Goal: Task Accomplishment & Management: Complete application form

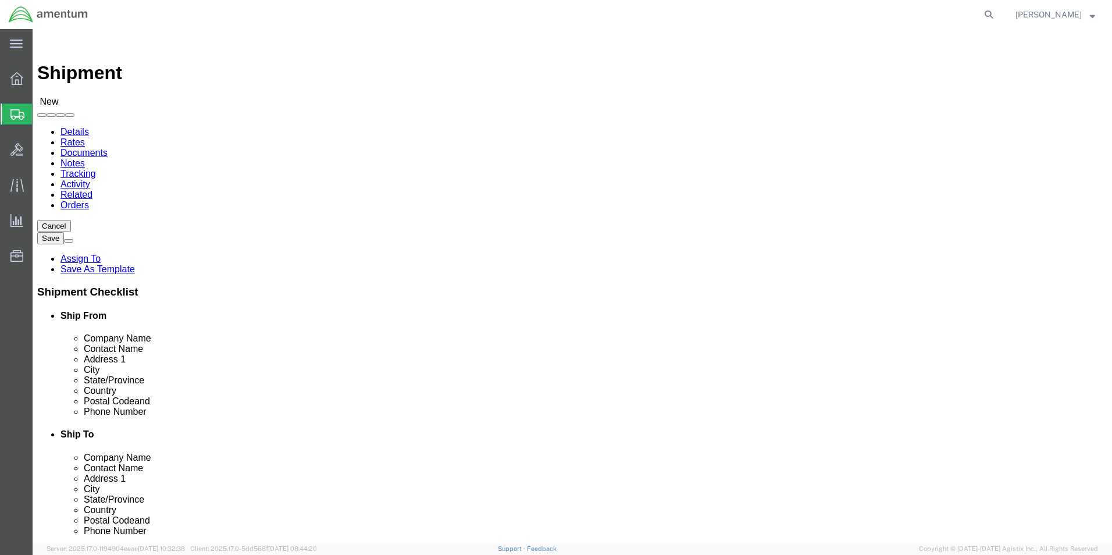
scroll to position [2384, 0]
select select "49945"
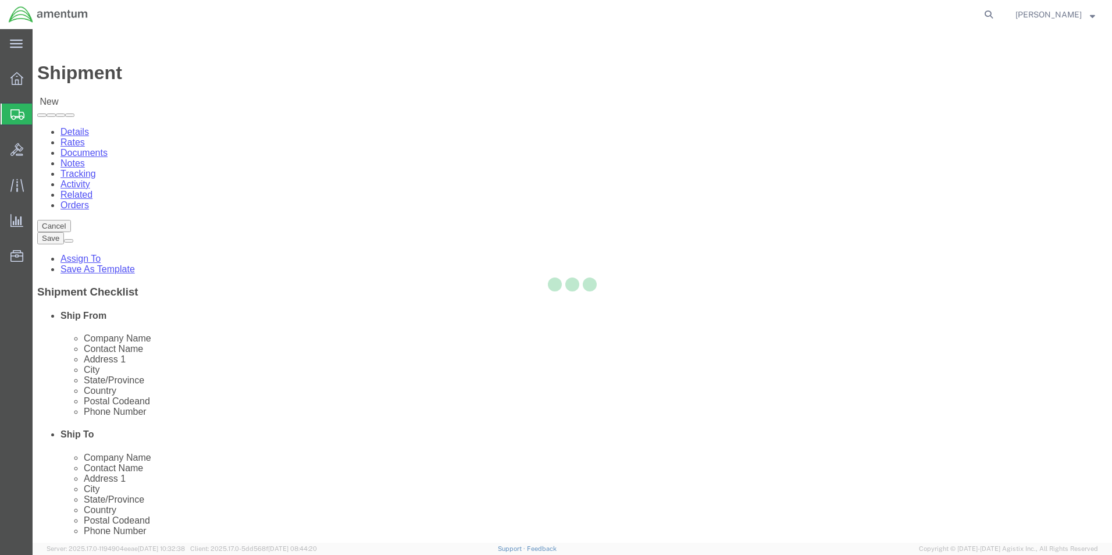
select select "[GEOGRAPHIC_DATA]"
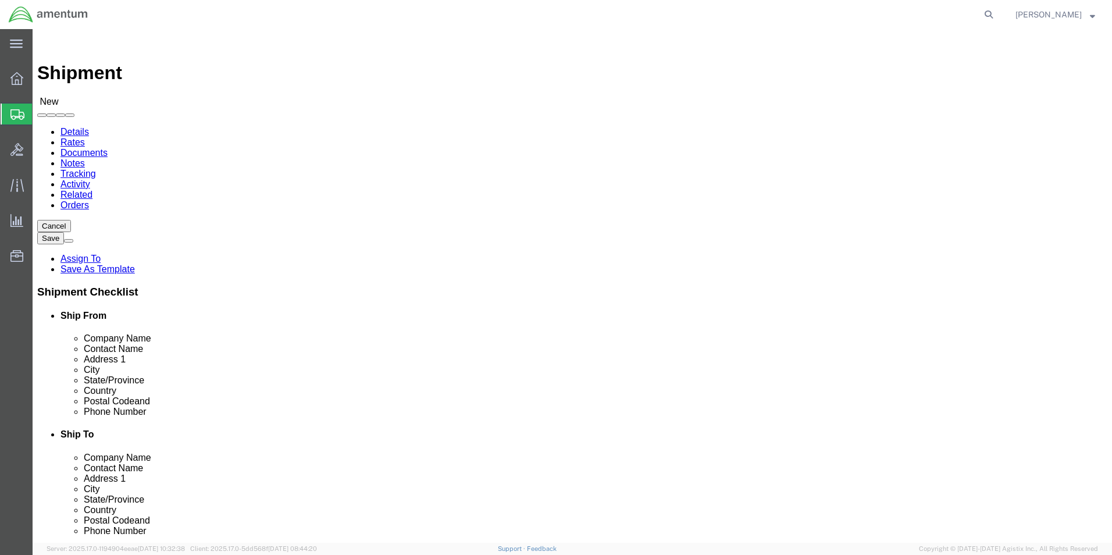
scroll to position [233, 0]
type input "cbp"
select select "49933"
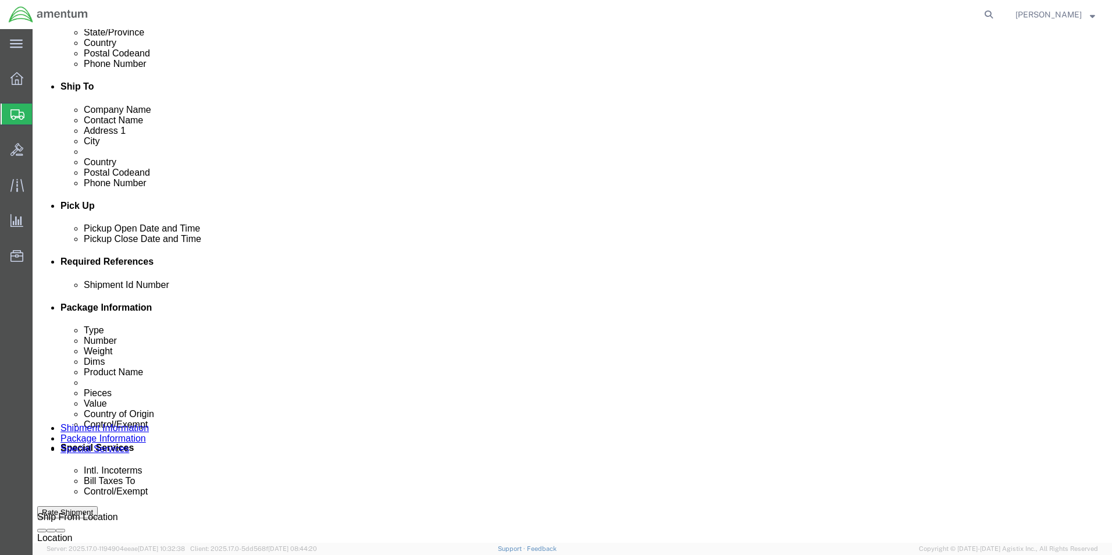
scroll to position [349, 0]
click div "[DATE] 8:00 AM"
click input "3:00 AM"
type input "3:00 pm"
click button "Apply"
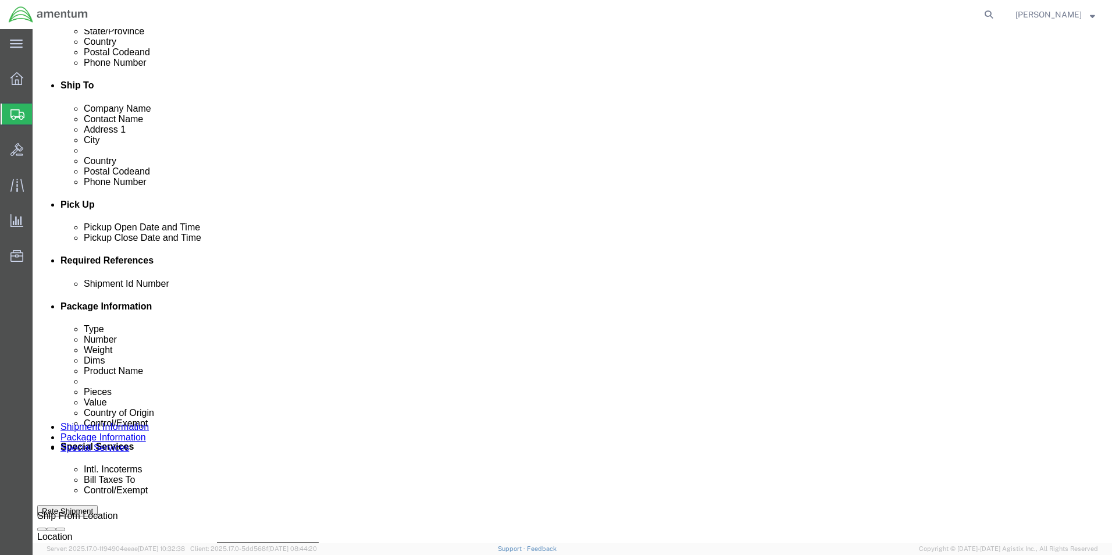
click button "Add reference"
click select "Select Account Type Activity ID Airline Appointment Number ASN Batch Request # …"
select select "CUSTREF"
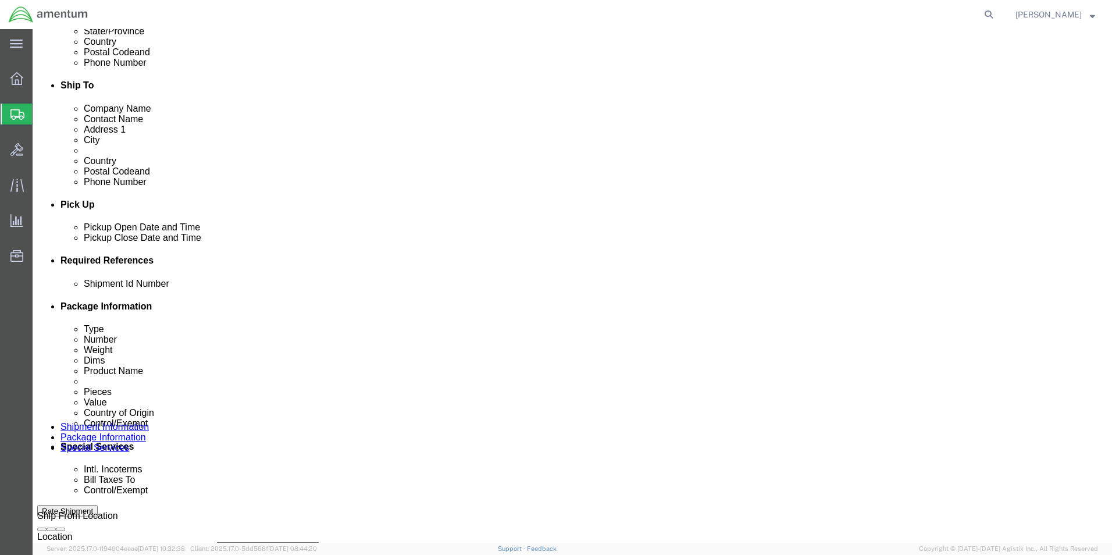
click select "Select Account Type Activity ID Airline Appointment Number ASN Batch Request # …"
click input "text"
type input "bolts"
click input "text"
type input "bolts"
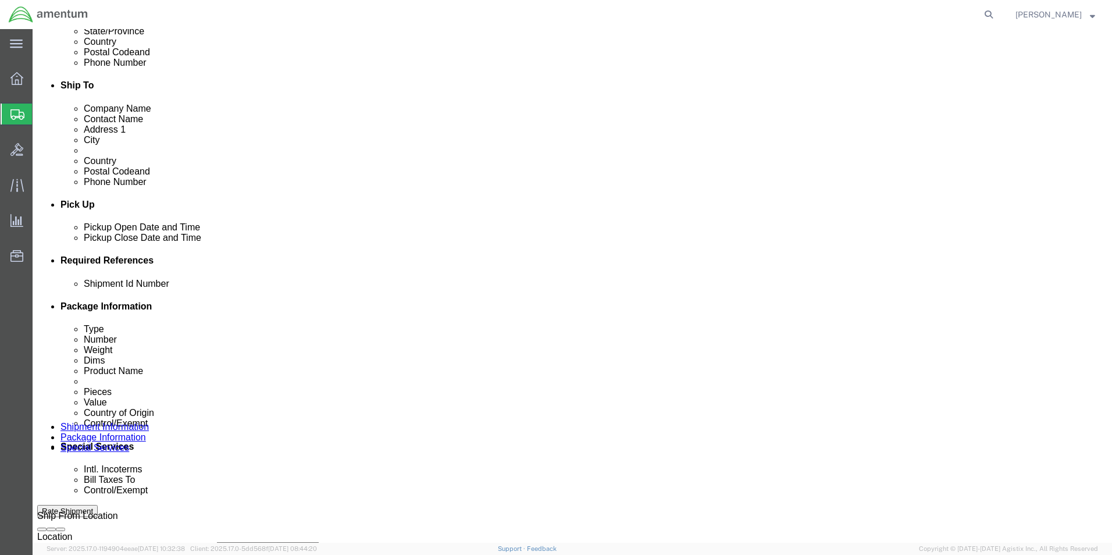
drag, startPoint x: 315, startPoint y: 370, endPoint x: 321, endPoint y: 376, distance: 7.8
click select "Select Account Type Activity ID Airline Appointment Number ASN Batch Request # …"
select select "DEPT"
click select "Select Account Type Activity ID Airline Appointment Number ASN Batch Request # …"
click input "text"
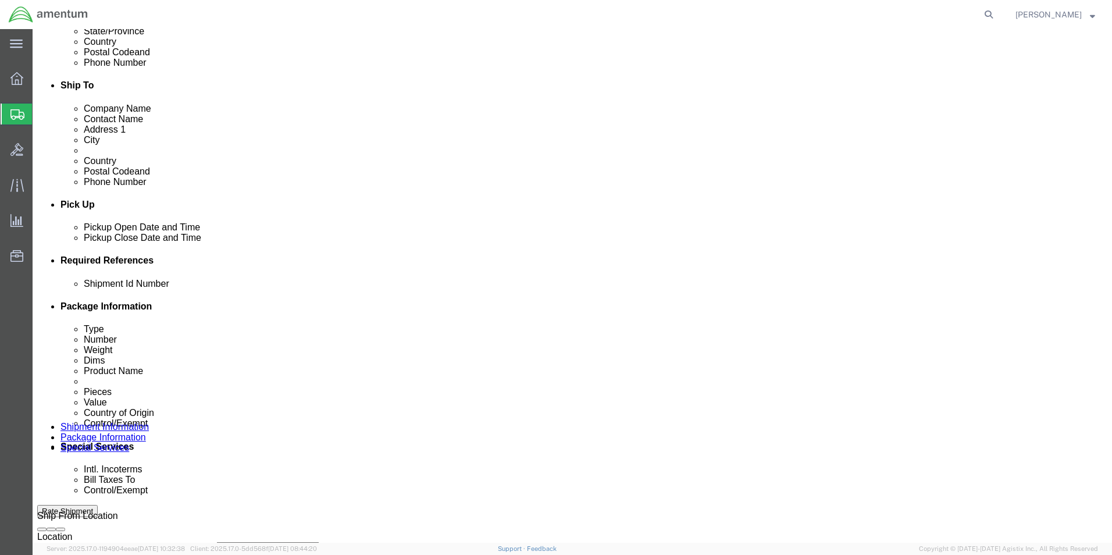
type input "CBP"
click select "Select Account Type Activity ID Airline Appointment Number ASN Batch Request # …"
select select "PROJNUM"
click select "Select Account Type Activity ID Airline Appointment Number ASN Batch Request # …"
click input "text"
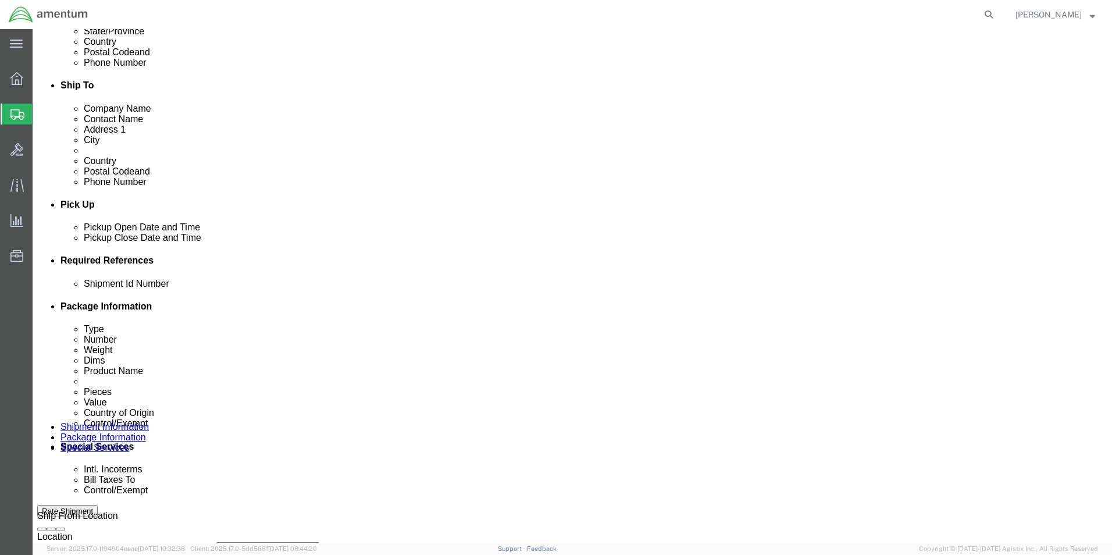
scroll to position [0, 20]
type input "6118.03.03.2219.000.WST.0000"
click div "Shipment Id Number bolts Select Account Type Activity ID Airline Appointment Nu…"
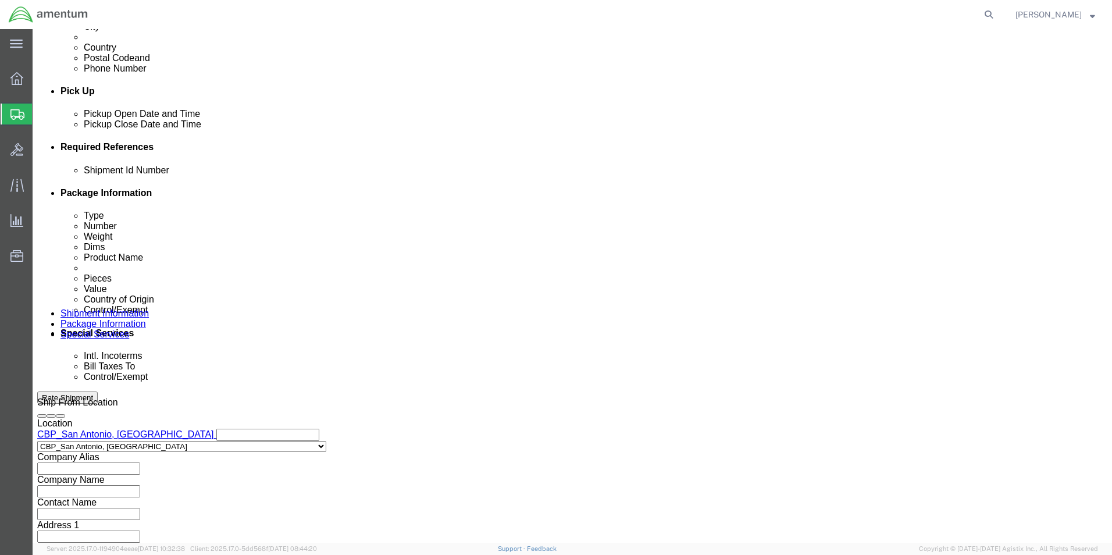
scroll to position [465, 0]
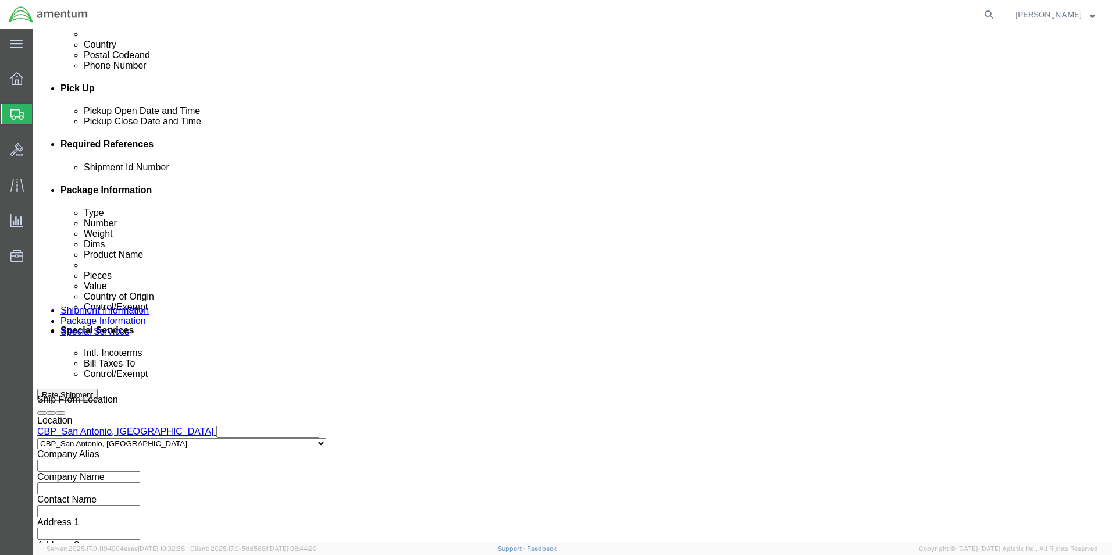
click select "Select Air Less than Truckload Multi-Leg Ocean Freight Rail Small Parcel Truckl…"
select select "SMAL"
click select "Select Air Less than Truckload Multi-Leg Ocean Freight Rail Small Parcel Truckl…"
click div
click button "Continue"
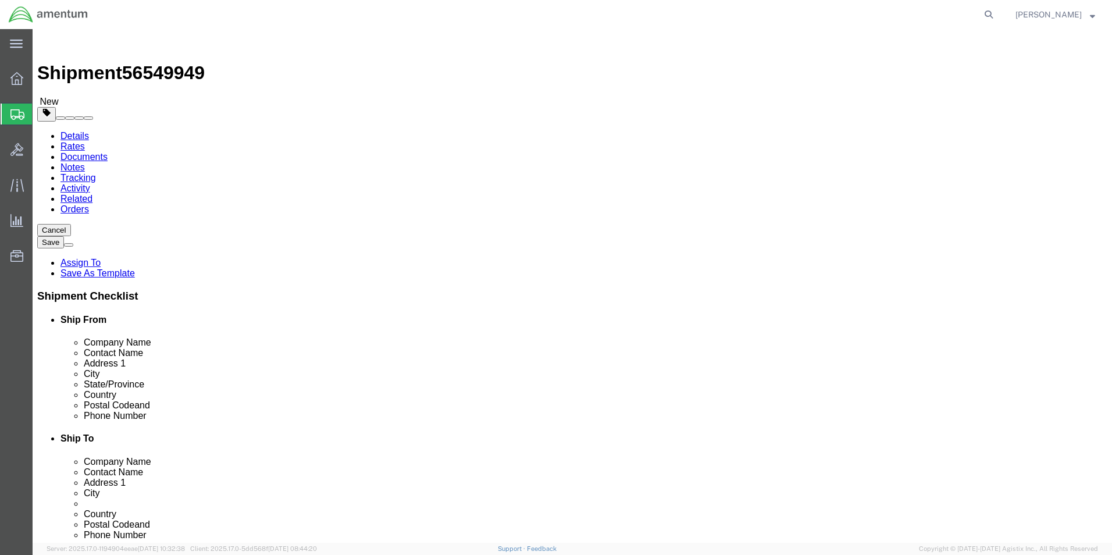
click select "Select Bale(s) Basket(s) Bolt(s) Bottle(s) Buckets Bulk Bundle(s) Can(s) Cardbo…"
select select "ENV"
click select "Select Bale(s) Basket(s) Bolt(s) Bottle(s) Buckets Bulk Bundle(s) Can(s) Cardbo…"
type input "9.50"
type input "12.50"
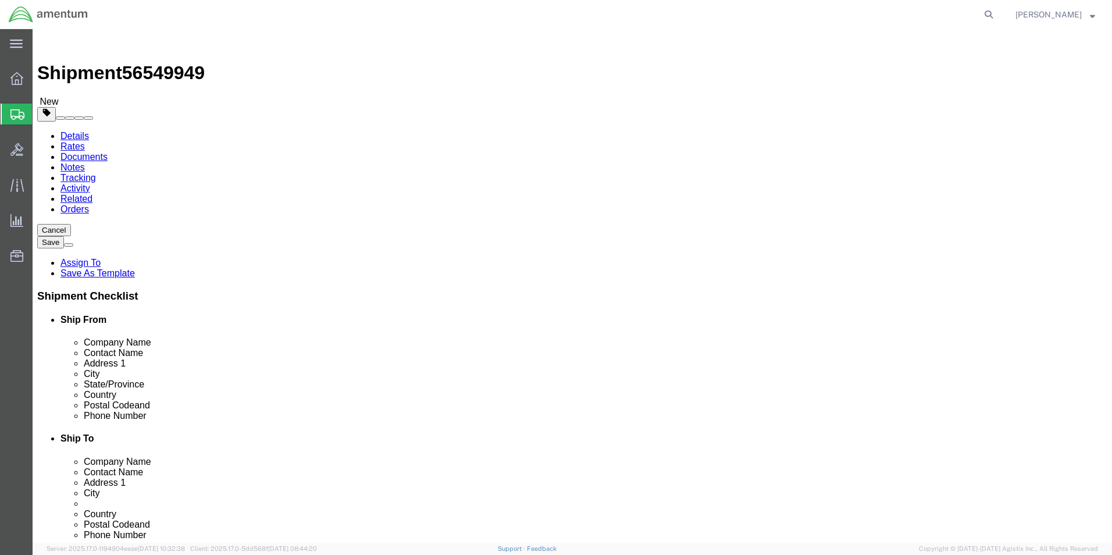
type input "0.25"
type input "1"
click link "Add Content"
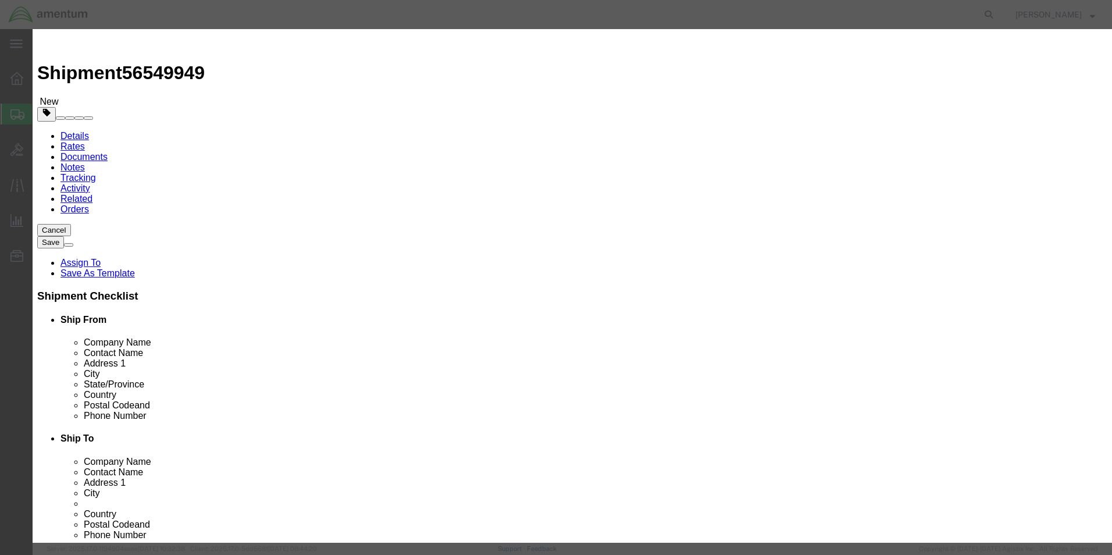
click div "Commodity library"
click input "text"
type input "22125BC050016L SCREWS"
drag, startPoint x: 373, startPoint y: 110, endPoint x: 279, endPoint y: 113, distance: 93.7
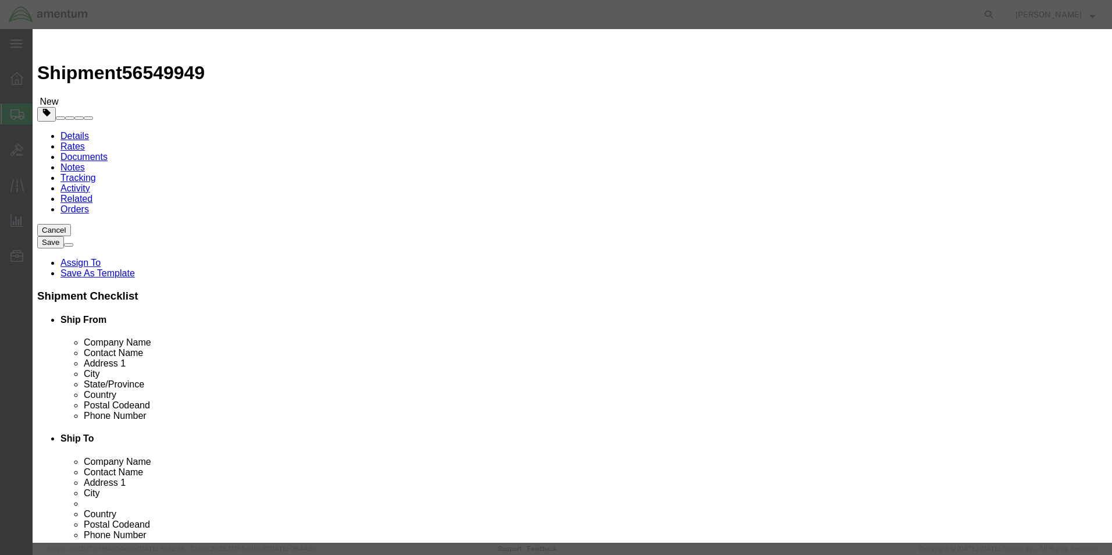
click div "Pieces 0 Select Bag Barrels 100Board Feet Bottle Box Blister Pack Carats Can Ca…"
type input "7"
click input "text"
type input "100"
click div "Commodity library"
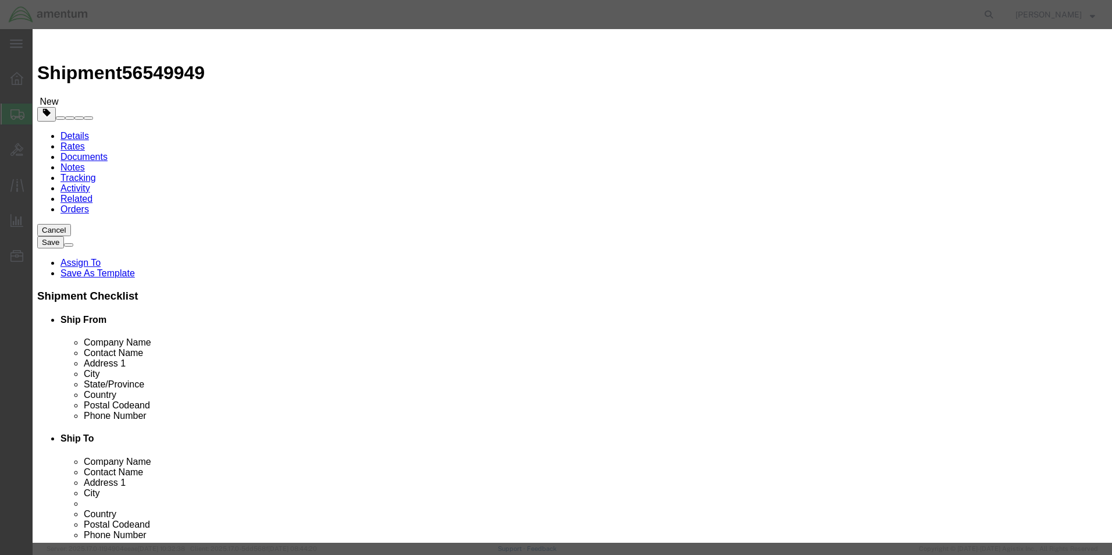
scroll to position [174, 0]
click div "HTS/Tariff Code Enter HTS num ECCN Control/Exempt Select ATF BIS DEA EPA FDA FT…"
click select "Select ATF BIS DEA EPA FDA FTR ITAR OFAC Other (OPA)"
select select "FTR"
click select "Select ATF BIS DEA EPA FDA FTR ITAR OFAC Other (OPA)"
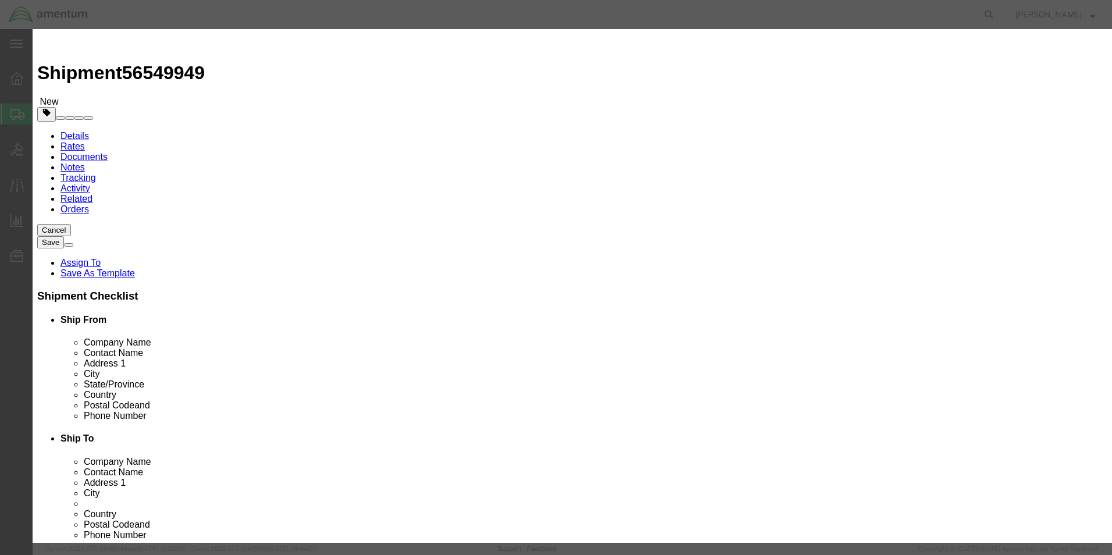
type input "00000000"
click select "Select 30.2(d)(2) 30.36 30.37(a) 30.37(f) 30.37(g) 30.37(h) 30.37(i) 30.37(j) 3…"
select select "30.37(a)"
click select "Select 30.2(d)(2) 30.36 30.37(a) 30.37(f) 30.37(g) 30.37(h) 30.37(i) 30.37(j) 3…"
click input "text"
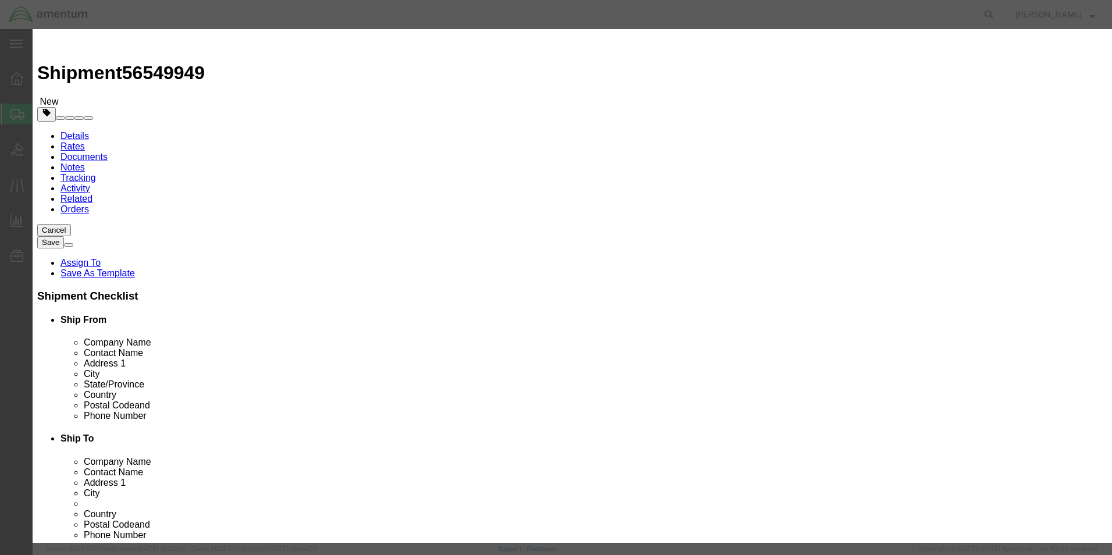
type input "00000"
click div "Enter HTS num"
type input "0000000000"
click button "Save & Close"
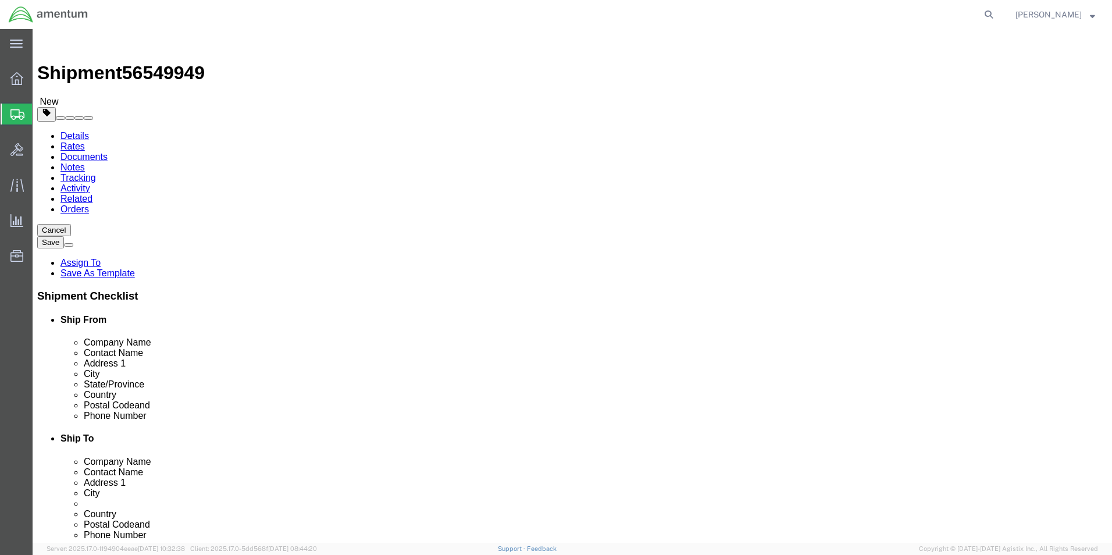
click button "Continue"
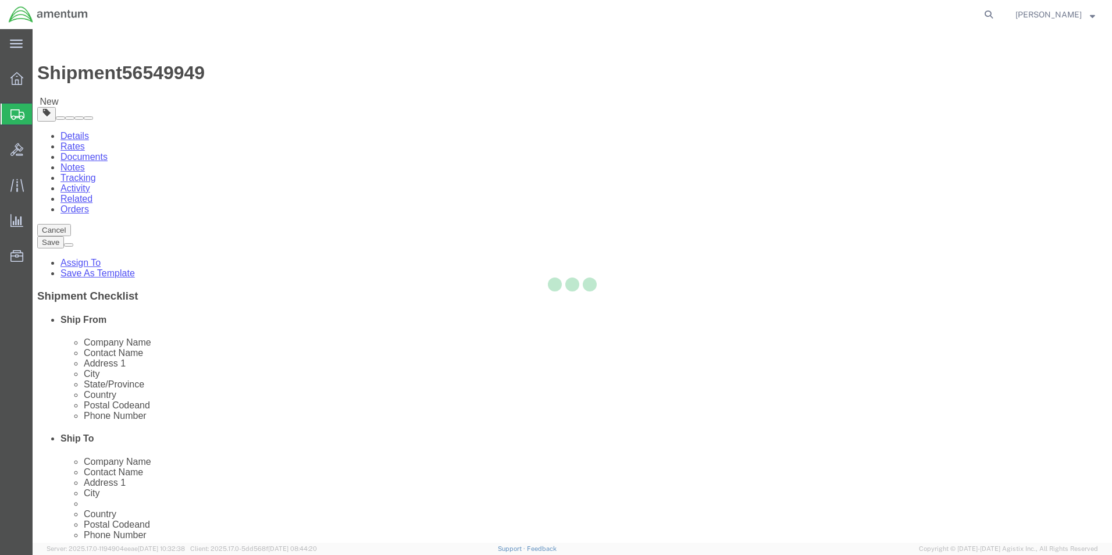
select select
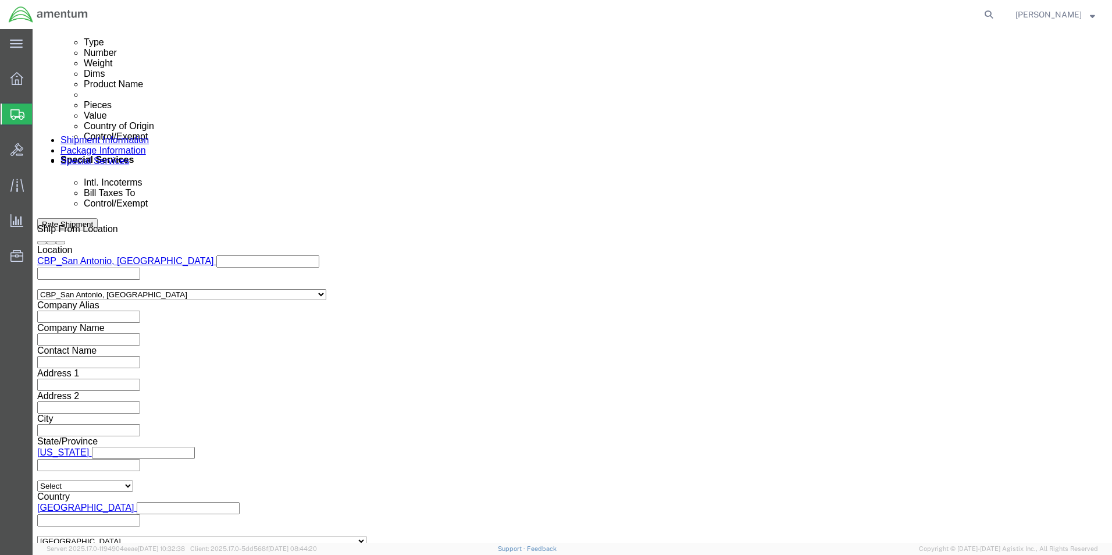
scroll to position [872, 0]
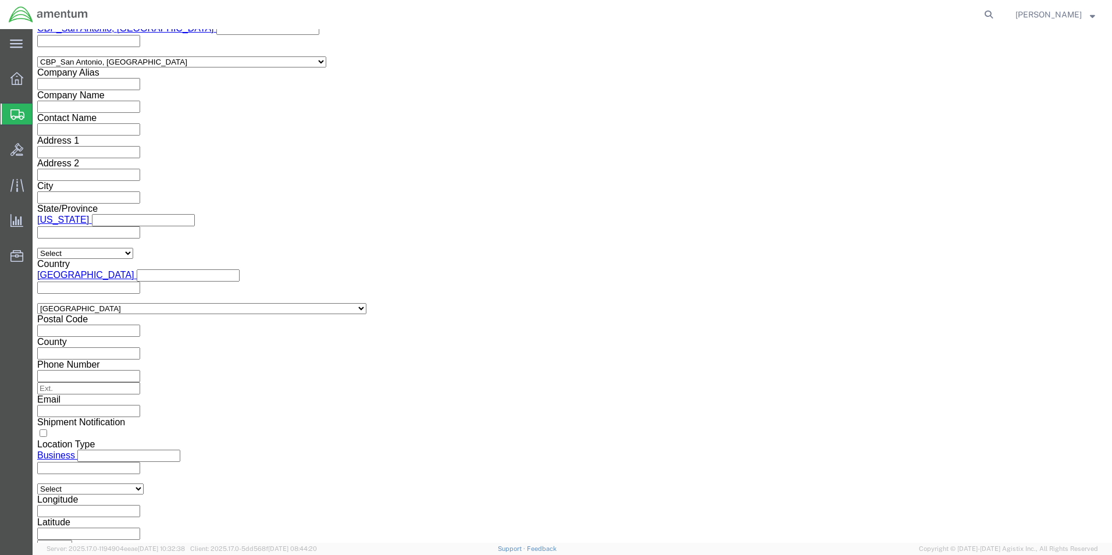
click select "Select ATF BIS DEA EPA FDA FTR ITAR OFAC Other (OPA)"
select select "FTR"
click select "Select ATF BIS DEA EPA FDA FTR ITAR OFAC Other (OPA)"
click select "Select 30.2(d)(2) 30.36 30.37(a) 30.37(f) 30.37(g) 30.37(h) 30.37(i) 30.37(j) 3…"
select select "30.37(a)"
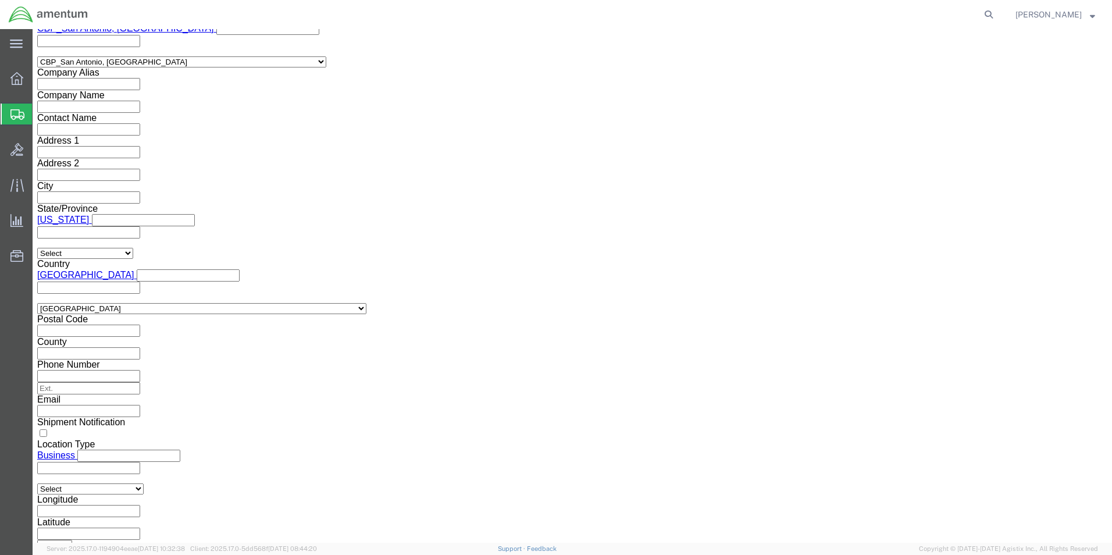
click select "Select 30.2(d)(2) 30.36 30.37(a) 30.37(f) 30.37(g) 30.37(h) 30.37(i) 30.37(j) 3…"
click select "Select AES-Direct EEI Carrier File EEI EEI Exempt"
click input "text"
click select "Select CH CI CR DD FI FS GP GS HH HV IP IR IS MS OI OS TE TL TR UG ZD"
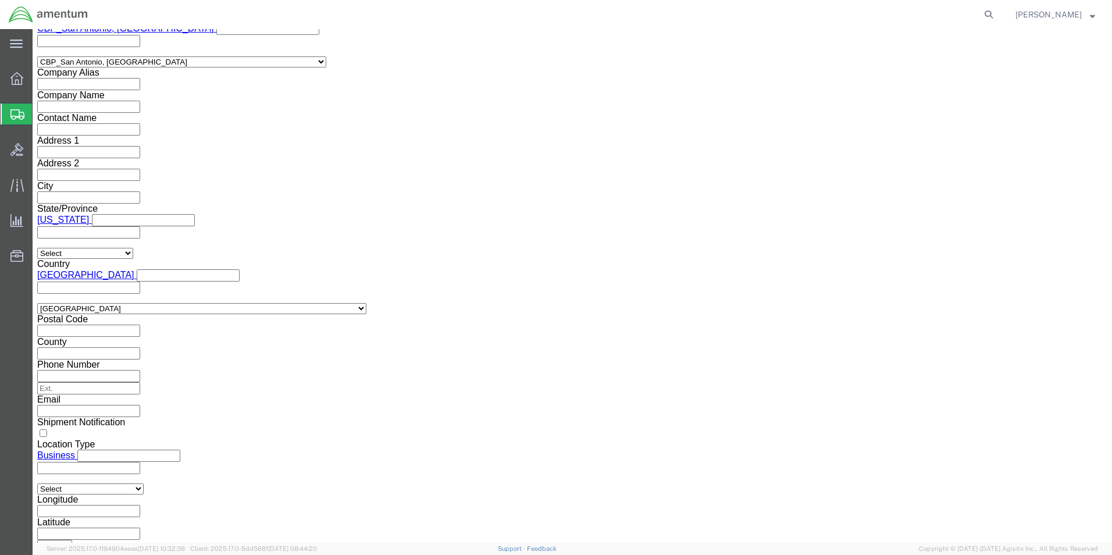
click select "Select CH CI CR DD FI FS GP GS HH HV IP IR IS MS OI OS TE TL TR UG ZD"
click select "Select AES-Direct EEI Carrier File EEI EEI Exempt"
select select "EXEM"
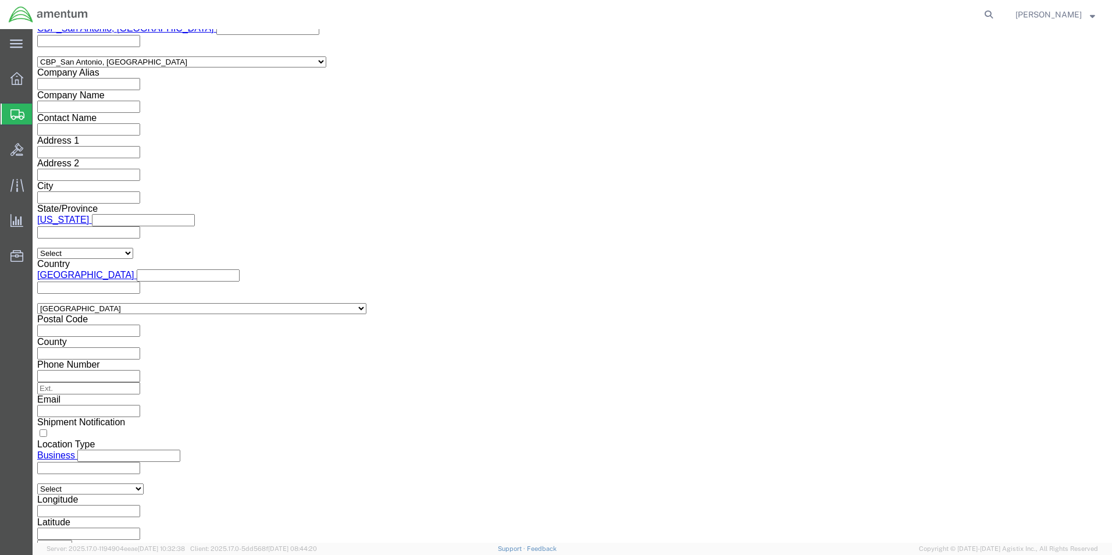
click select "Select AES-Direct EEI Carrier File EEI EEI Exempt"
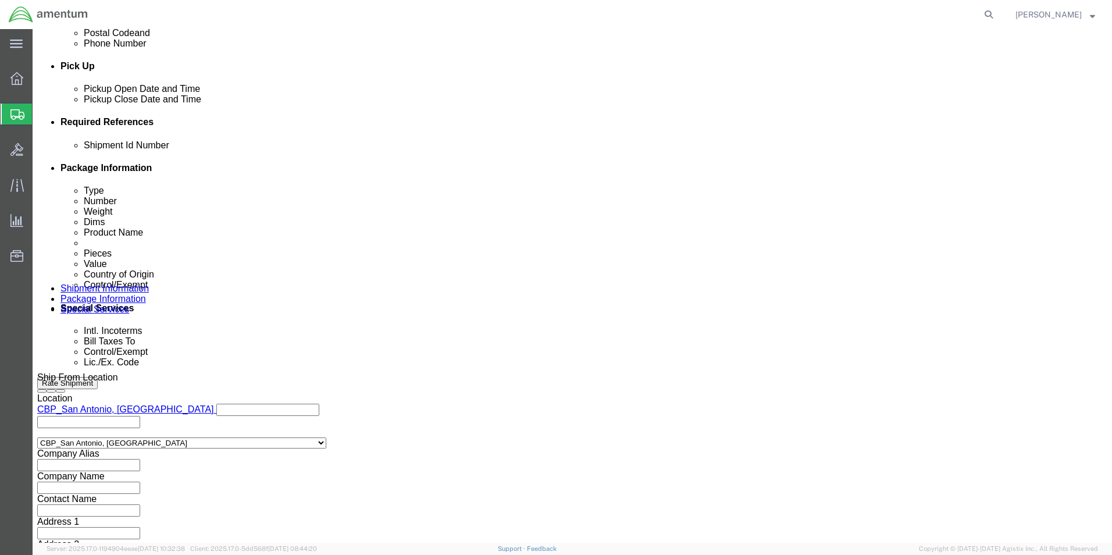
scroll to position [407, 0]
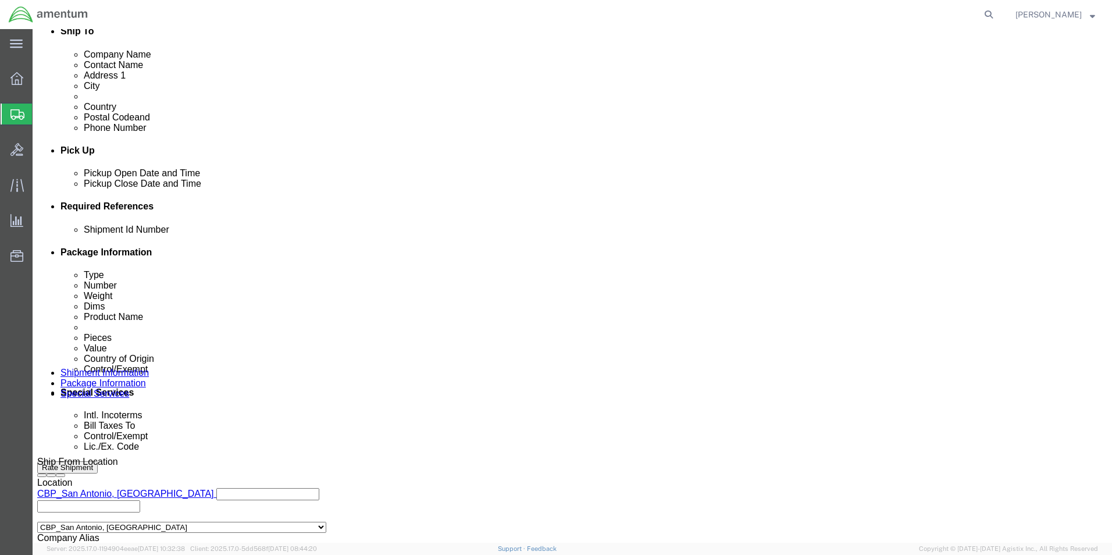
click select "Select Carriage Insurance Paid Carriage Paid To Cost and Freight Cost Insurance…"
select select "DDP"
click select "Select Carriage Insurance Paid Carriage Paid To Cost and Freight Cost Insurance…"
select select "SHIP"
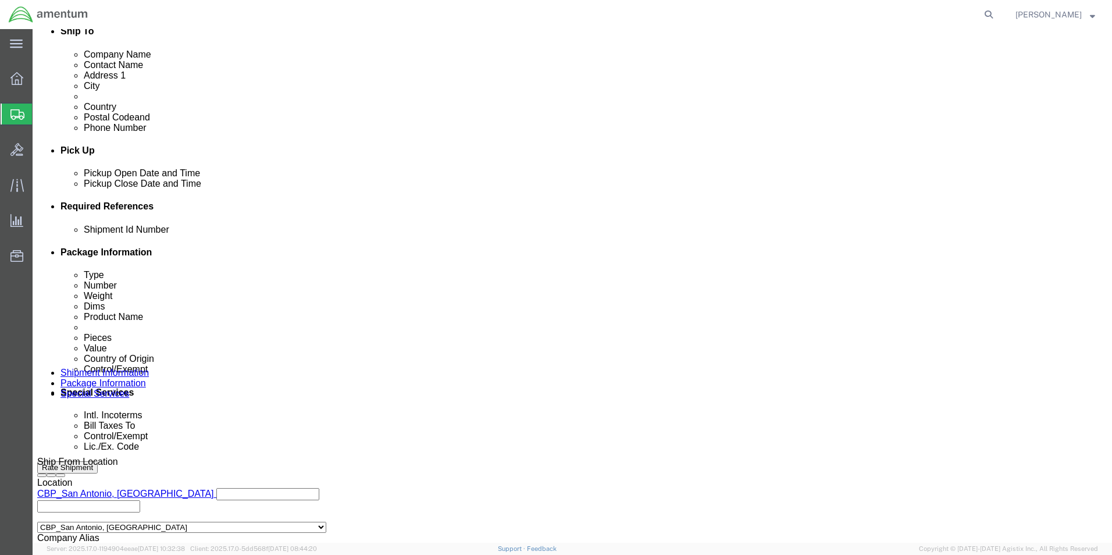
click select "Select Recipient Account Sender/Shipper Third Party Account"
click div "Cost Center Select Buyer Cost Center Department Operations Number Order Number …"
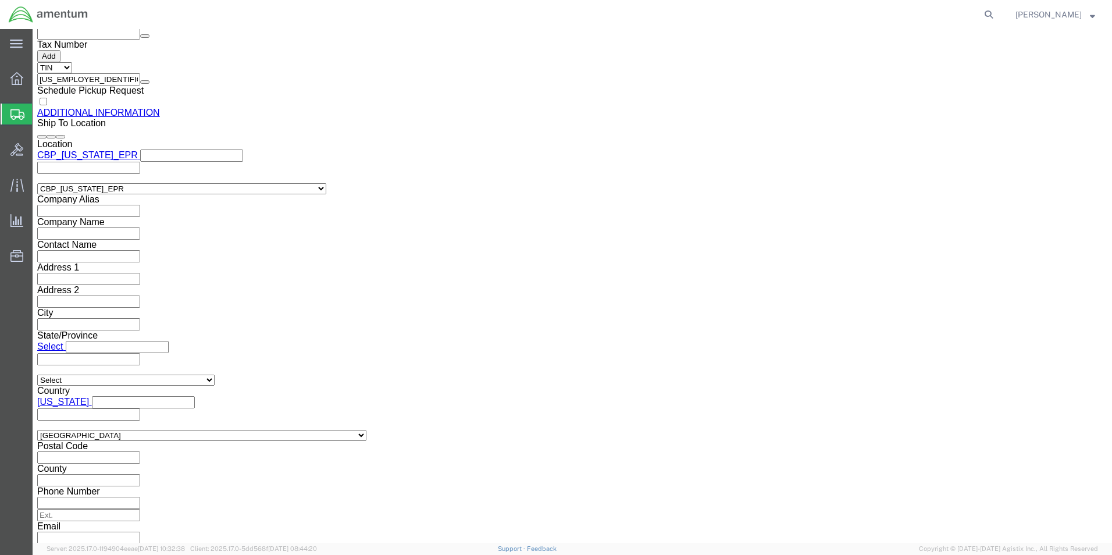
scroll to position [1537, 0]
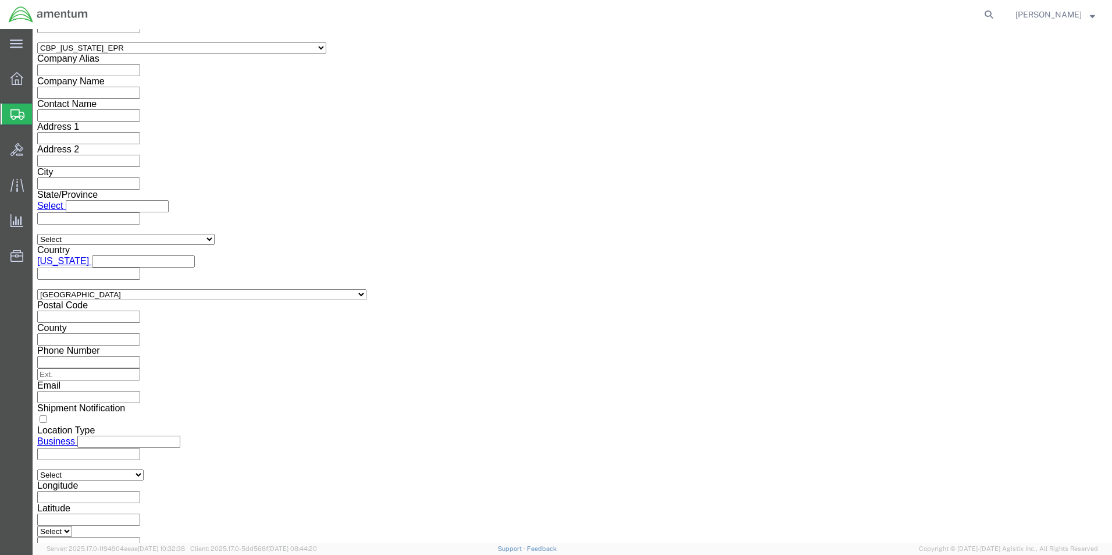
click button "Rate Shipment"
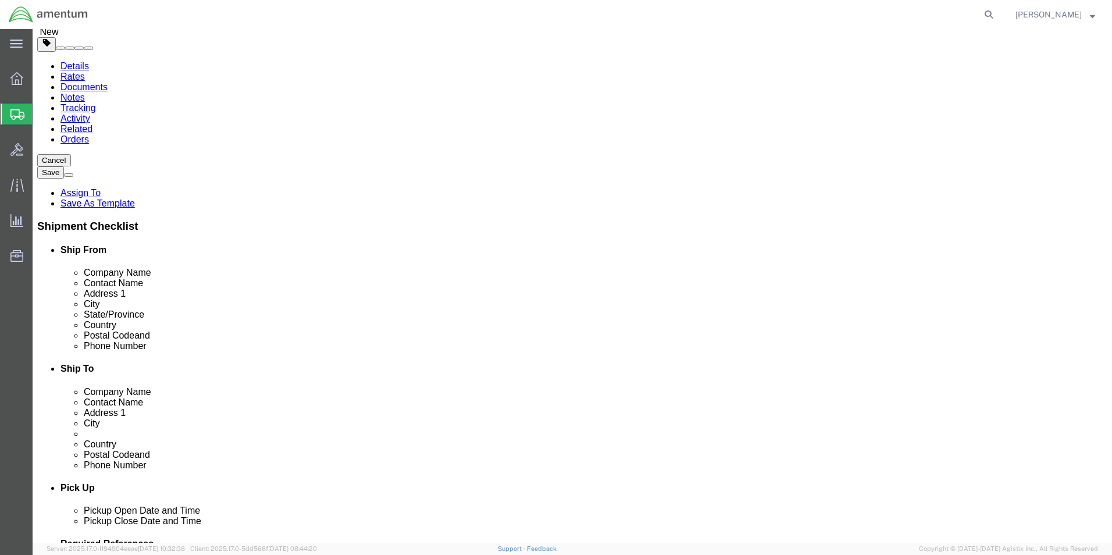
scroll to position [174, 0]
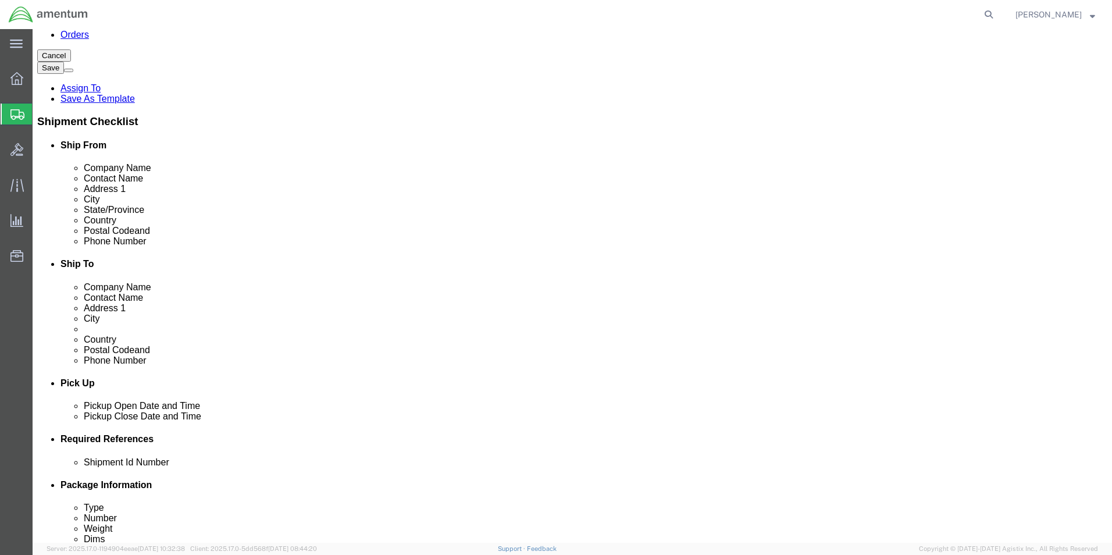
click link "Package Information"
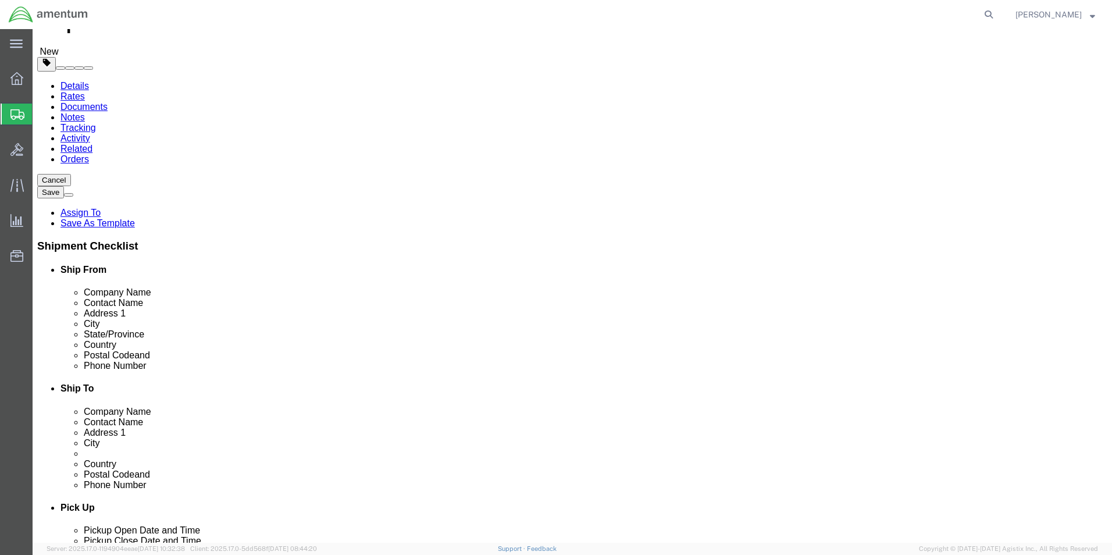
click dd "7.00 Each"
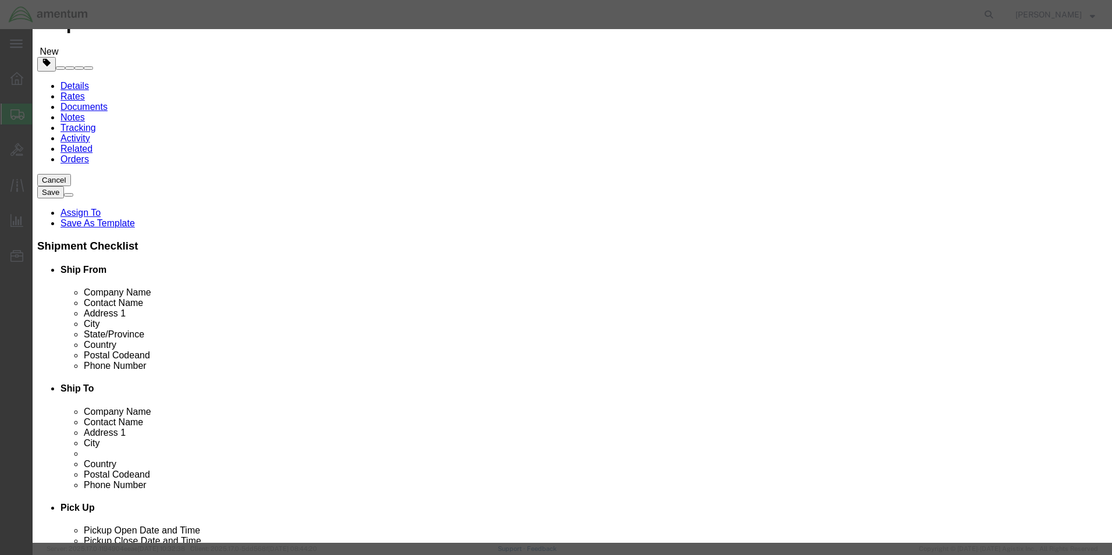
drag, startPoint x: 714, startPoint y: 173, endPoint x: 682, endPoint y: 144, distance: 43.7
click select "Select [GEOGRAPHIC_DATA] [GEOGRAPHIC_DATA] [GEOGRAPHIC_DATA] [GEOGRAPHIC_DATA] …"
select select "US"
click select "Select [GEOGRAPHIC_DATA] [GEOGRAPHIC_DATA] [GEOGRAPHIC_DATA] [GEOGRAPHIC_DATA] …"
click button "Save & Close"
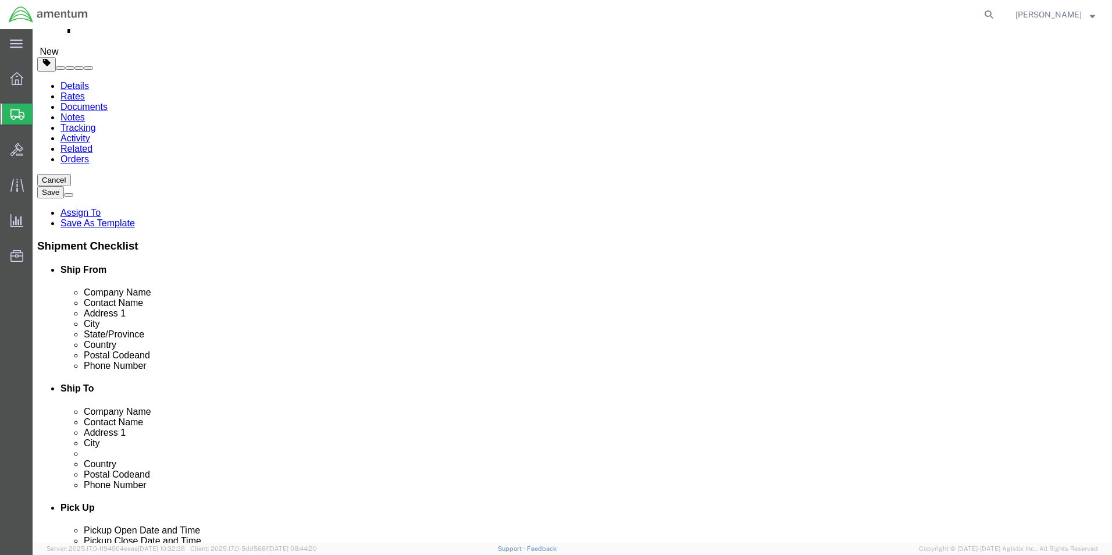
click button "Rate Shipment"
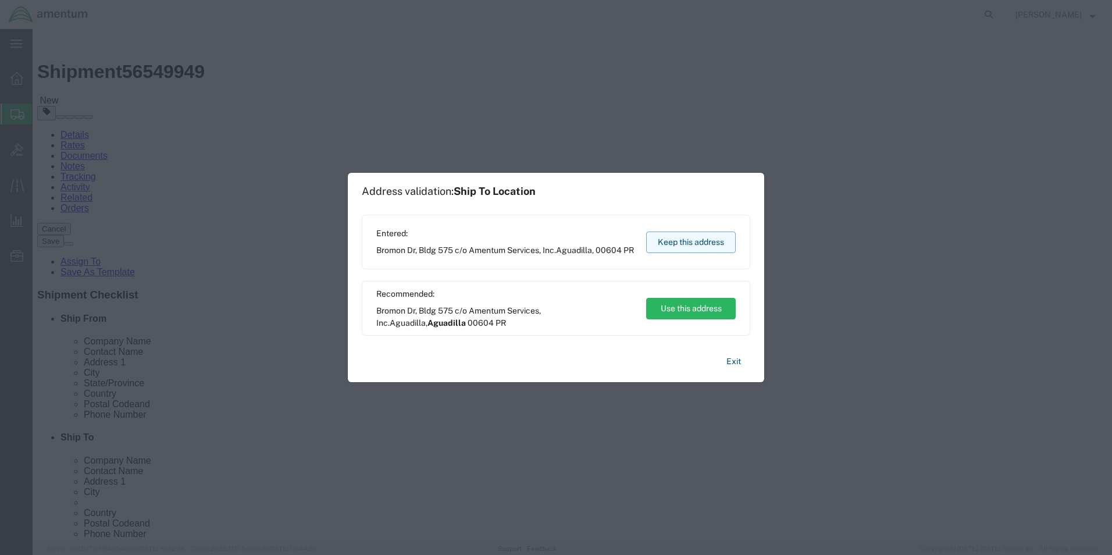
click at [673, 251] on button "Keep this address" at bounding box center [691, 242] width 90 height 22
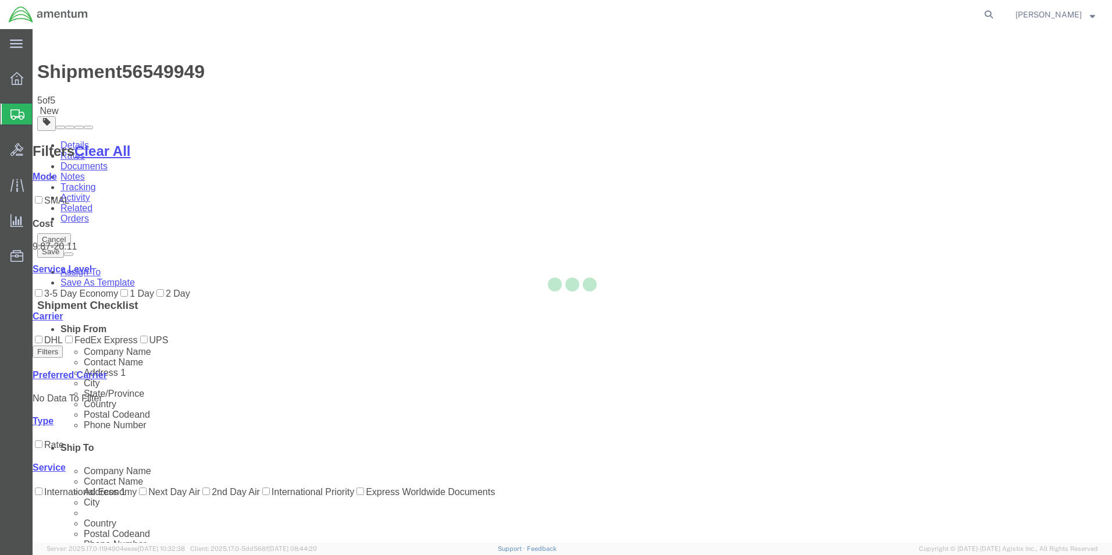
scroll to position [0, 0]
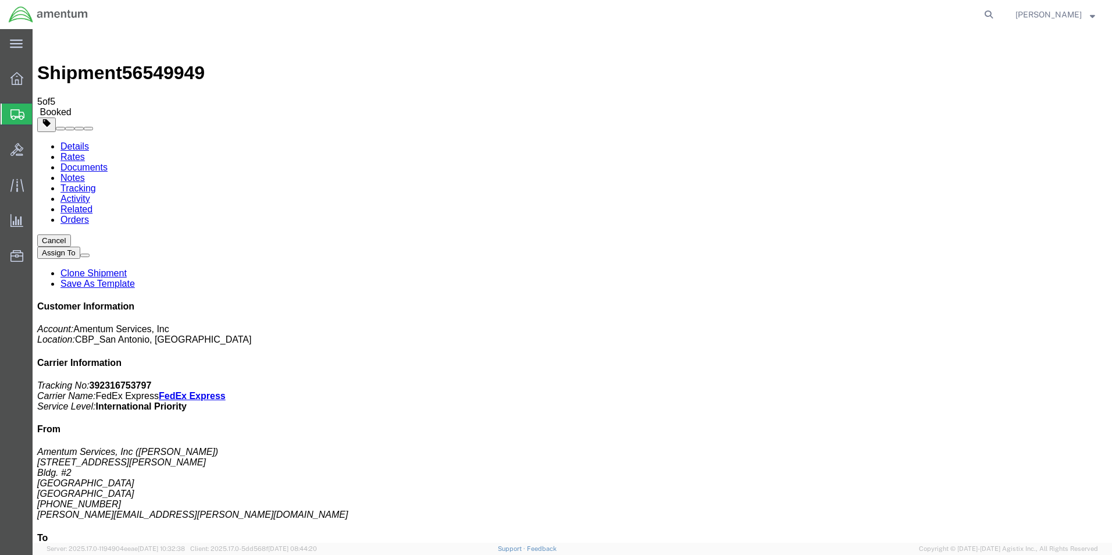
click at [80, 141] on link "Details" at bounding box center [74, 146] width 28 height 10
click span "button"
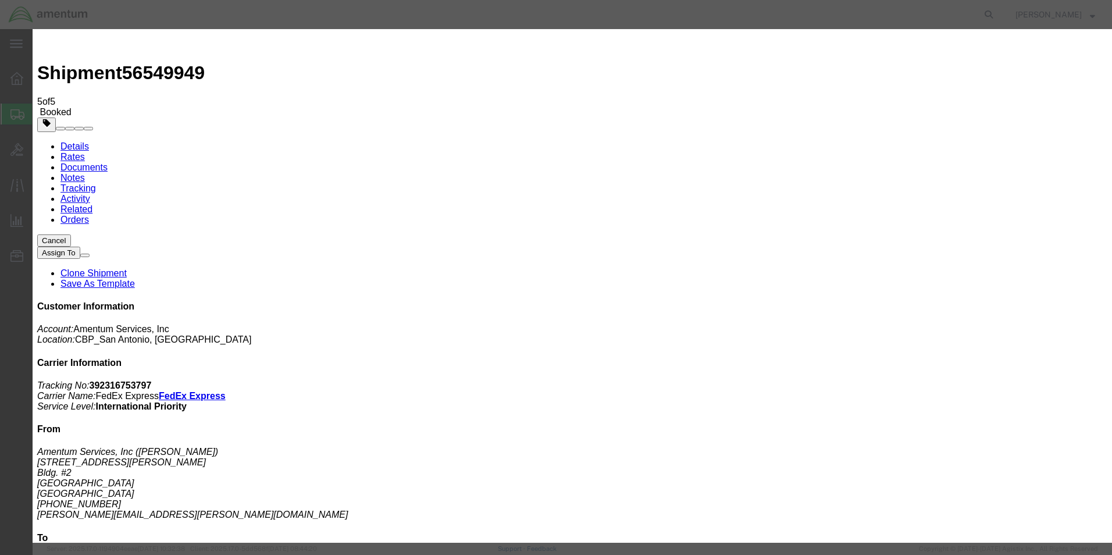
click div "[DATE] 7:00 AM"
type input "9:00 AM"
click button "Apply"
click button "Save"
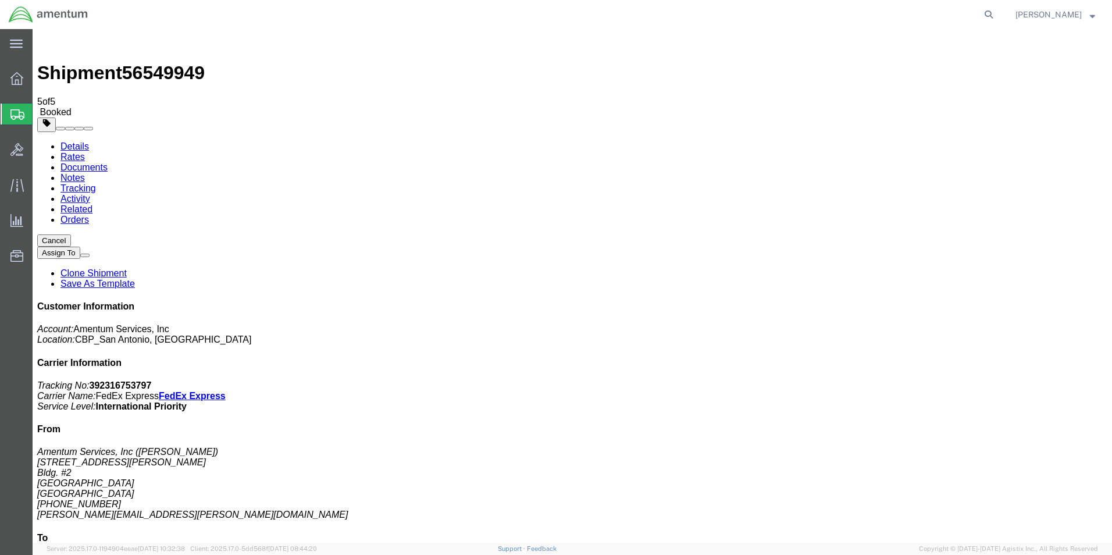
click button "Close"
click at [0, 0] on span "Create Shipment" at bounding box center [0, 0] width 0 height 0
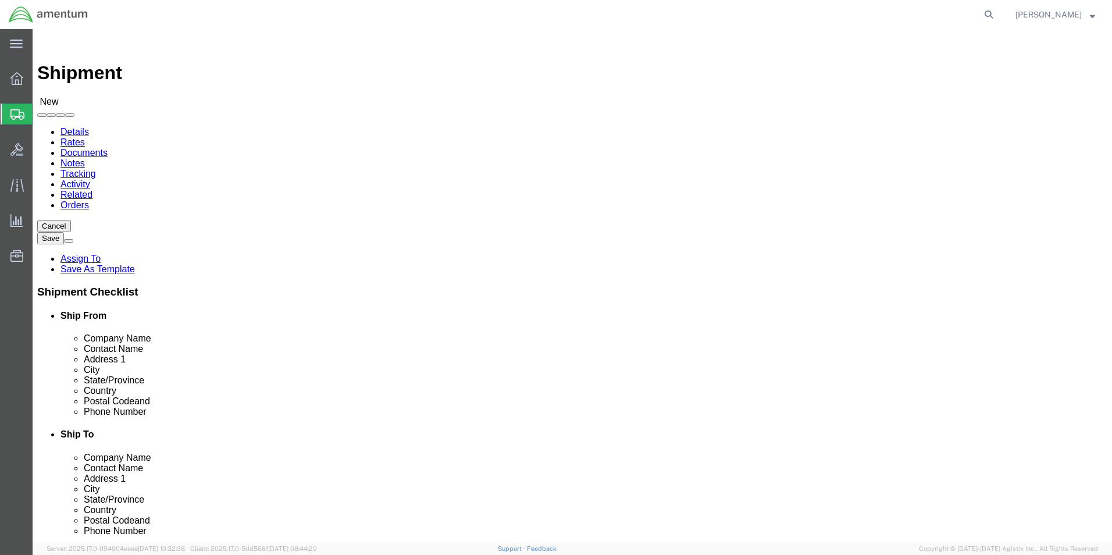
scroll to position [233, 0]
type input "cbp"
select select "49945"
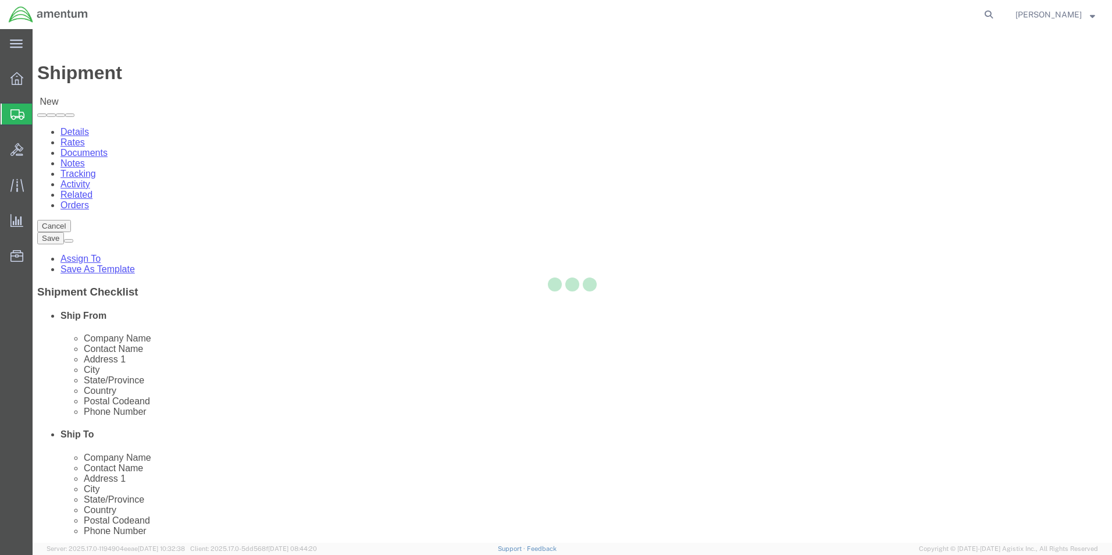
select select "[GEOGRAPHIC_DATA]"
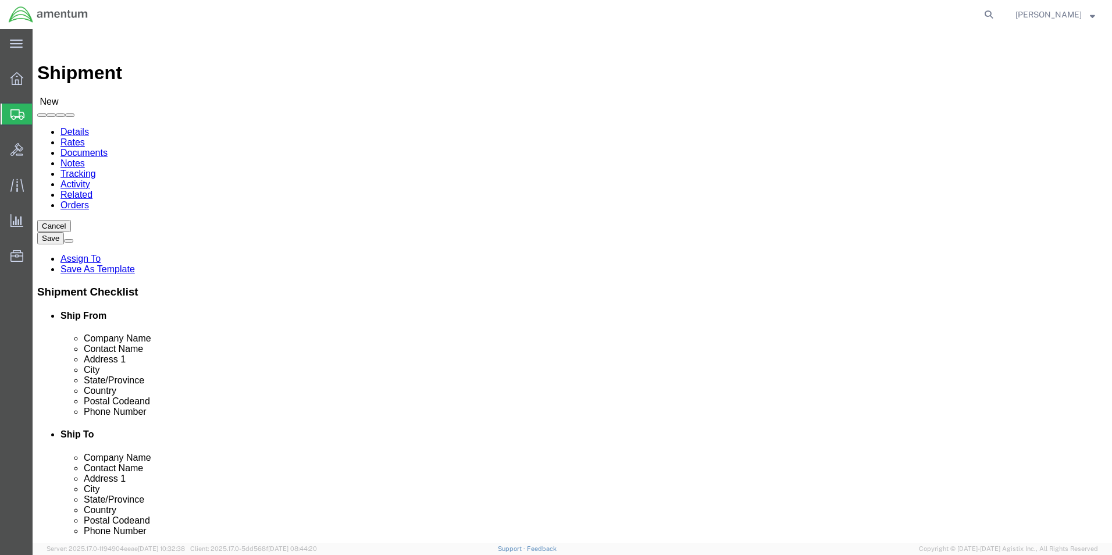
click input "text"
type input "safran helicopters engines"
drag, startPoint x: 692, startPoint y: 222, endPoint x: 410, endPoint y: 211, distance: 282.3
click div "Ship From Location Location [GEOGRAPHIC_DATA], [GEOGRAPHIC_DATA] Select My Prof…"
